Goal: Understand process/instructions

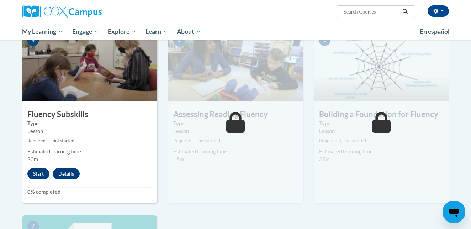
scroll to position [342, 0]
click at [35, 173] on button "Start" at bounding box center [38, 172] width 22 height 11
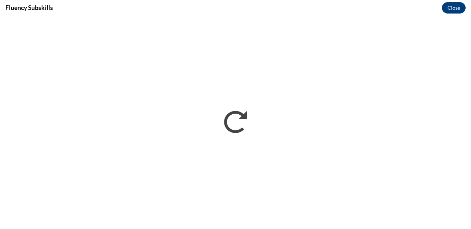
scroll to position [0, 0]
